Goal: Task Accomplishment & Management: Use online tool/utility

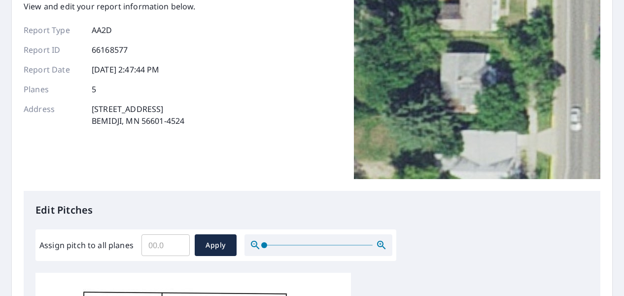
scroll to position [148, 0]
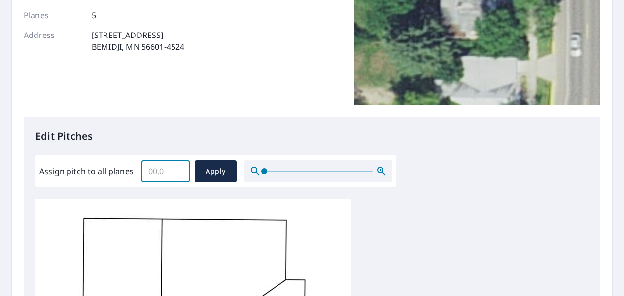
click at [161, 178] on input "Assign pitch to all planes" at bounding box center [166, 171] width 48 height 28
type input "5"
click at [212, 172] on span "Apply" at bounding box center [216, 171] width 26 height 12
type input "5"
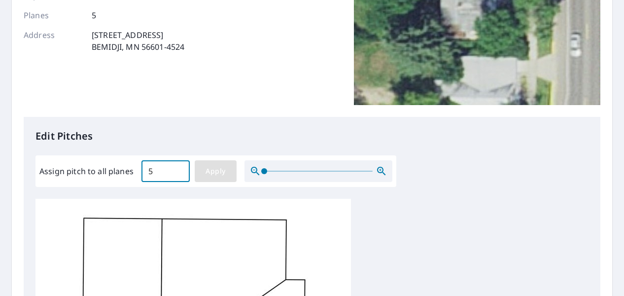
type input "5"
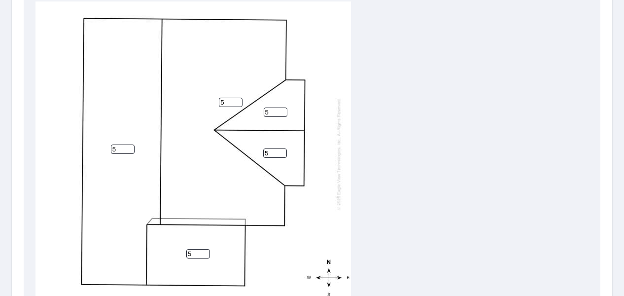
scroll to position [484, 0]
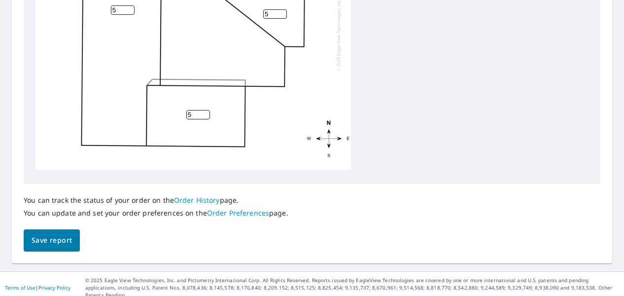
click at [194, 110] on input "5" at bounding box center [198, 114] width 24 height 9
type input "0"
click at [55, 244] on span "Save report" at bounding box center [52, 240] width 40 height 12
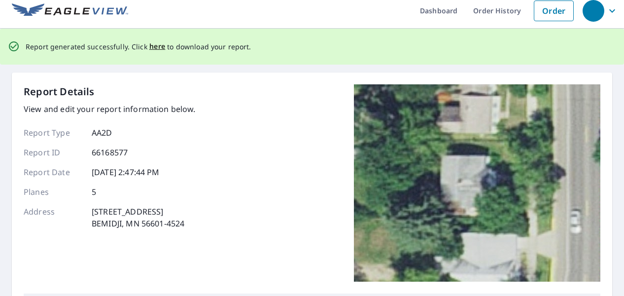
scroll to position [0, 0]
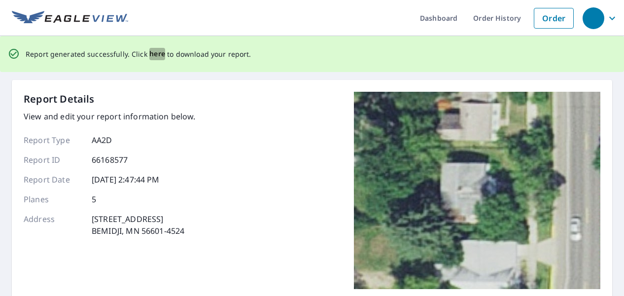
click at [151, 54] on span "here" at bounding box center [157, 54] width 16 height 12
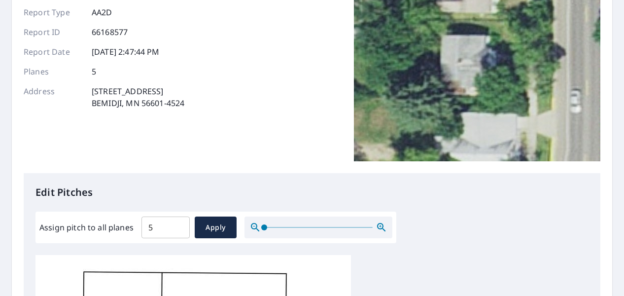
scroll to position [197, 0]
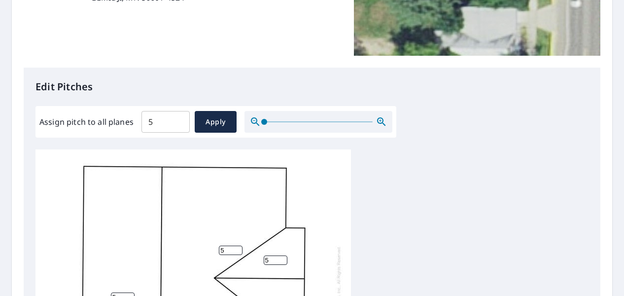
click at [162, 130] on input "5" at bounding box center [166, 122] width 48 height 28
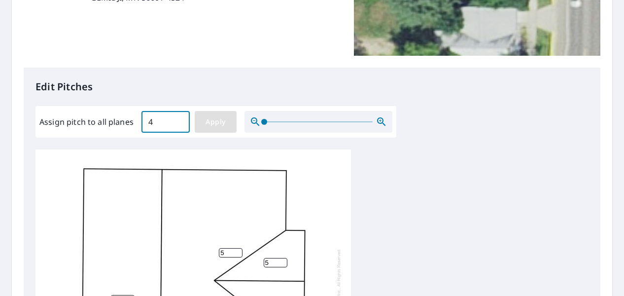
type input "4"
click at [215, 124] on span "Apply" at bounding box center [216, 122] width 26 height 12
type input "4"
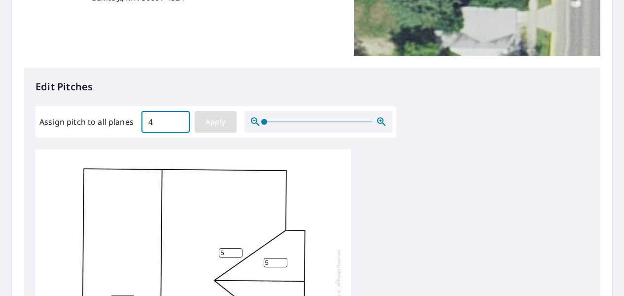
type input "4"
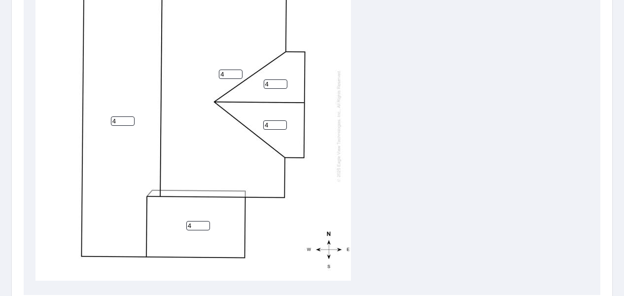
scroll to position [444, 0]
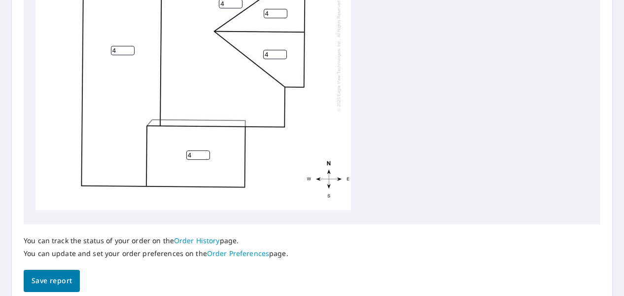
click at [194, 150] on input "4" at bounding box center [198, 154] width 24 height 9
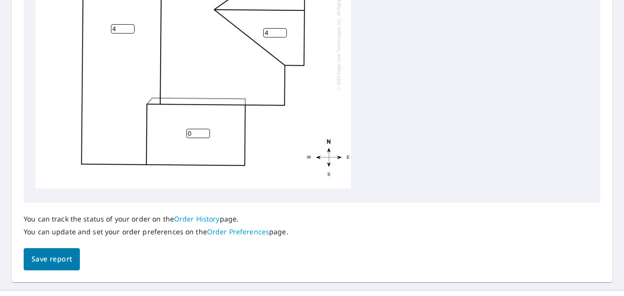
scroll to position [484, 0]
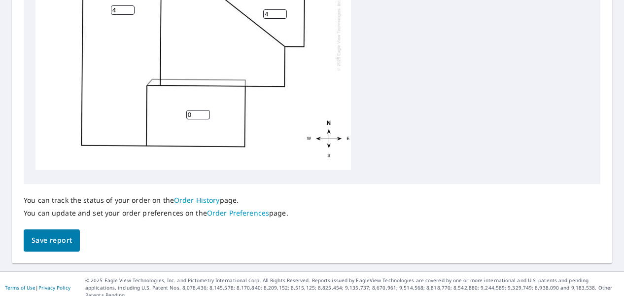
type input "0"
click at [48, 239] on span "Save report" at bounding box center [52, 240] width 40 height 12
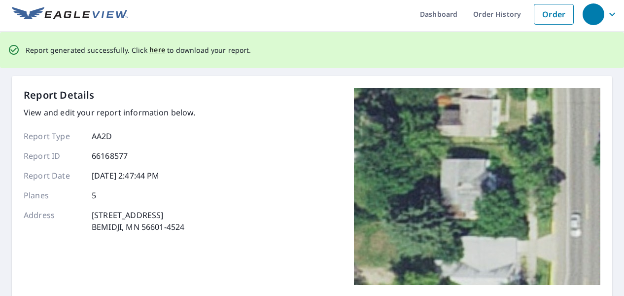
scroll to position [0, 0]
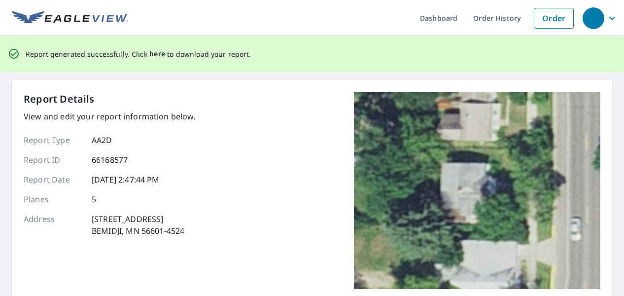
click at [156, 54] on span "here" at bounding box center [157, 54] width 16 height 12
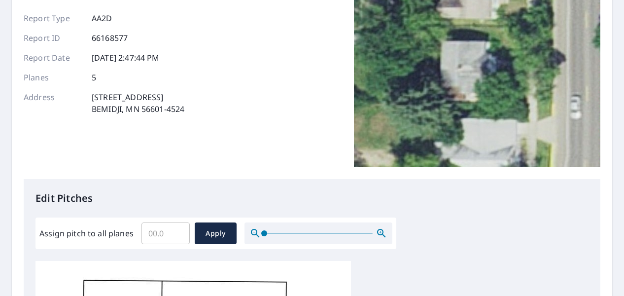
scroll to position [197, 0]
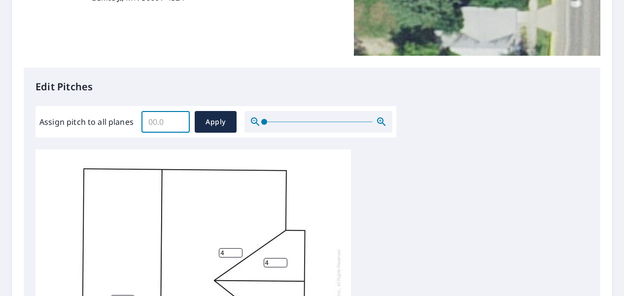
click at [174, 122] on input "Assign pitch to all planes" at bounding box center [166, 122] width 48 height 28
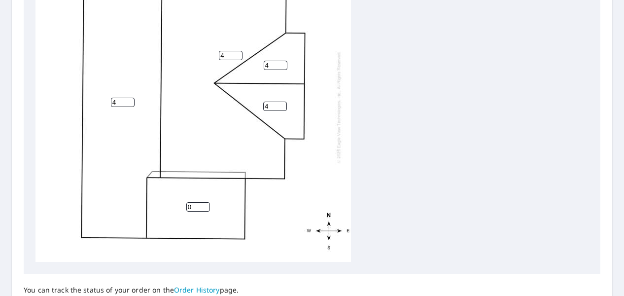
scroll to position [247, 0]
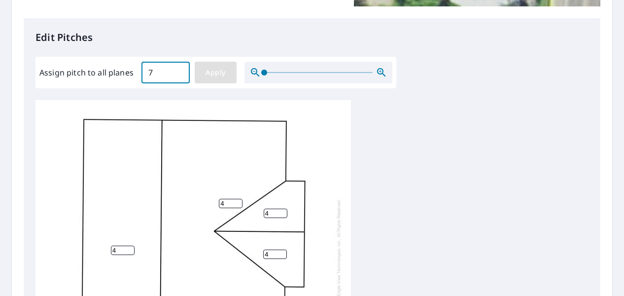
type input "7"
click at [214, 73] on span "Apply" at bounding box center [216, 73] width 26 height 12
type input "7"
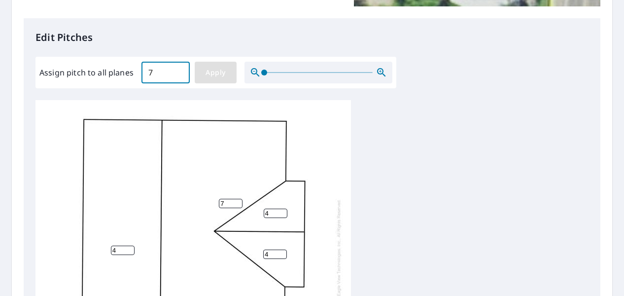
type input "7"
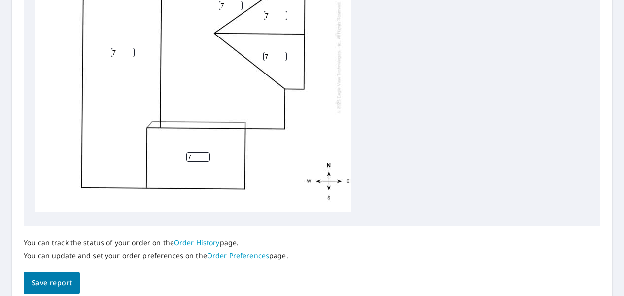
scroll to position [444, 0]
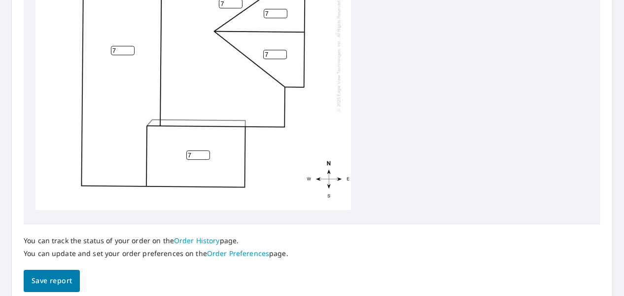
click at [191, 150] on input "7" at bounding box center [198, 154] width 24 height 9
type input "0"
click at [59, 277] on span "Save report" at bounding box center [52, 281] width 40 height 12
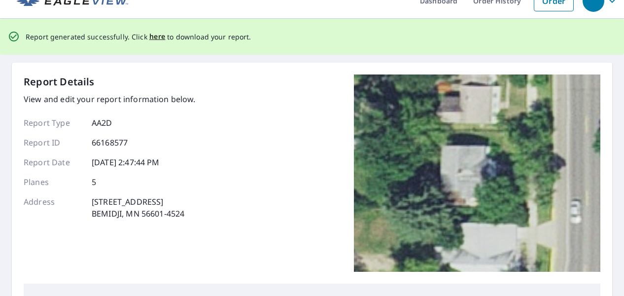
scroll to position [0, 0]
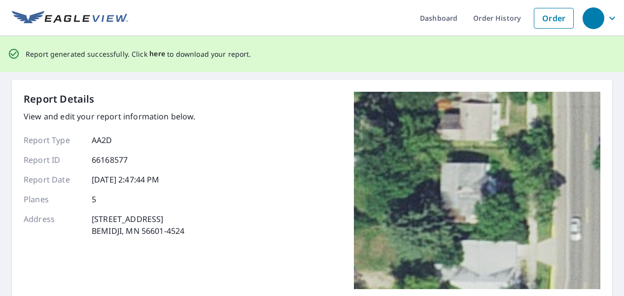
click at [159, 51] on span "here" at bounding box center [157, 54] width 16 height 12
